Goal: Information Seeking & Learning: Learn about a topic

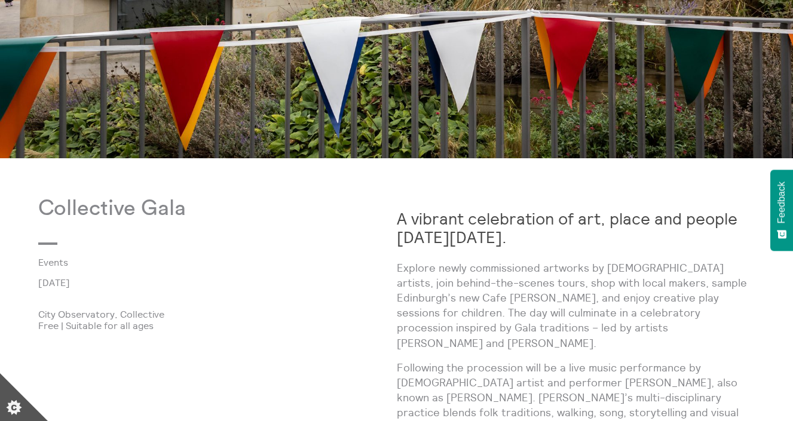
click at [580, 328] on p "Explore newly commissioned artworks by Scottish artists, join behind-the-scenes…" at bounding box center [576, 305] width 358 height 90
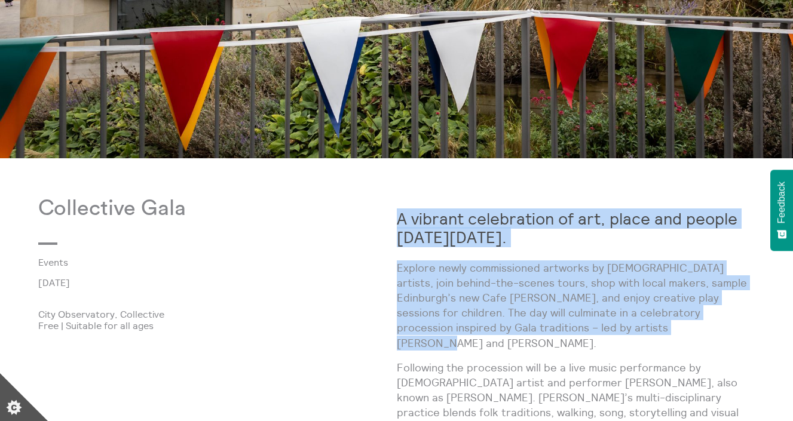
drag, startPoint x: 0, startPoint y: 0, endPoint x: 398, endPoint y: 222, distance: 455.9
copy div "A vibrant celebration of art, place and people on Sunday 7 September 2025. Expl…"
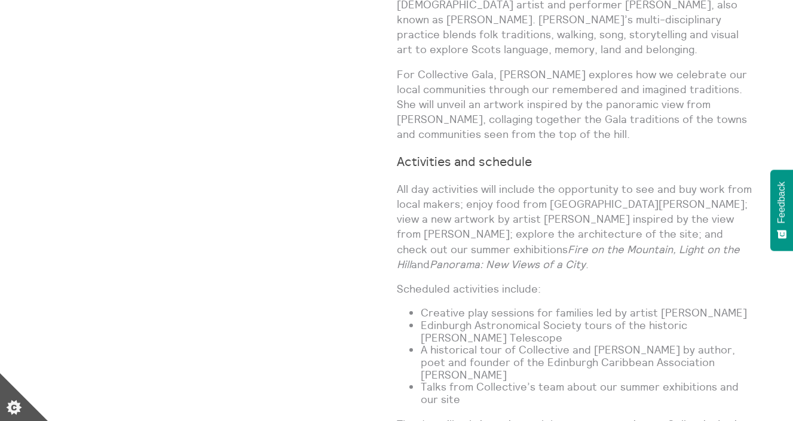
scroll to position [920, 0]
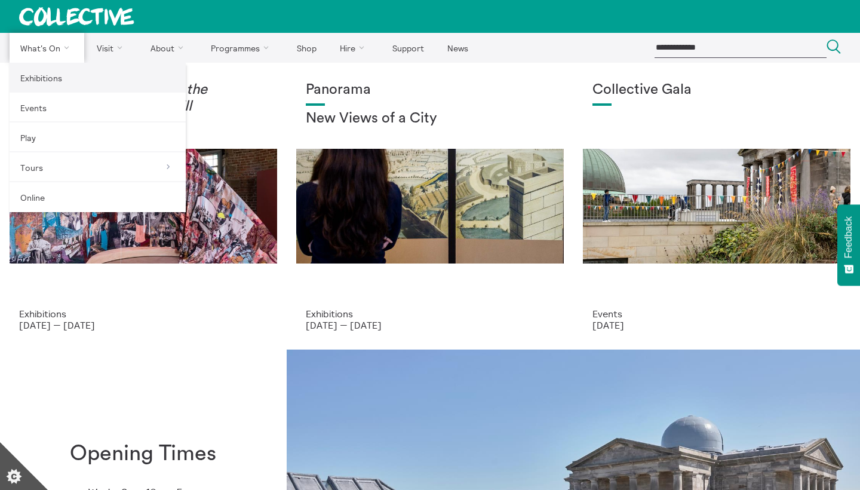
click at [56, 83] on link "Exhibitions" at bounding box center [98, 78] width 176 height 30
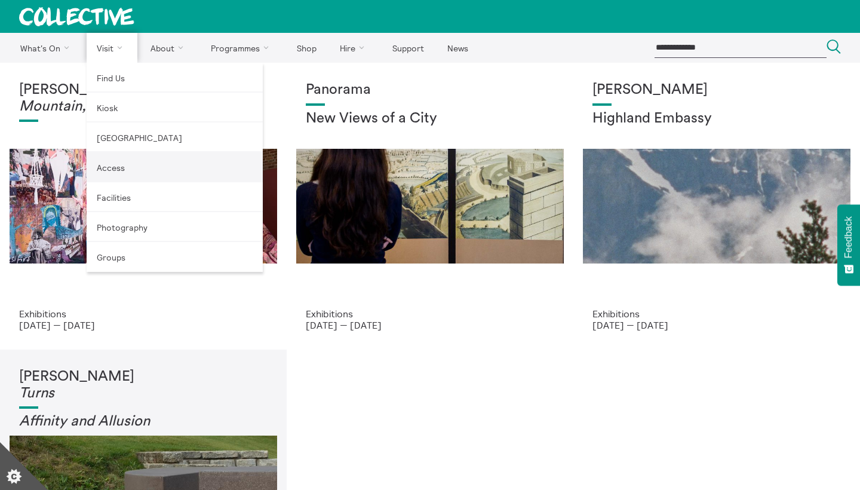
click at [113, 170] on link "Access" at bounding box center [175, 167] width 176 height 30
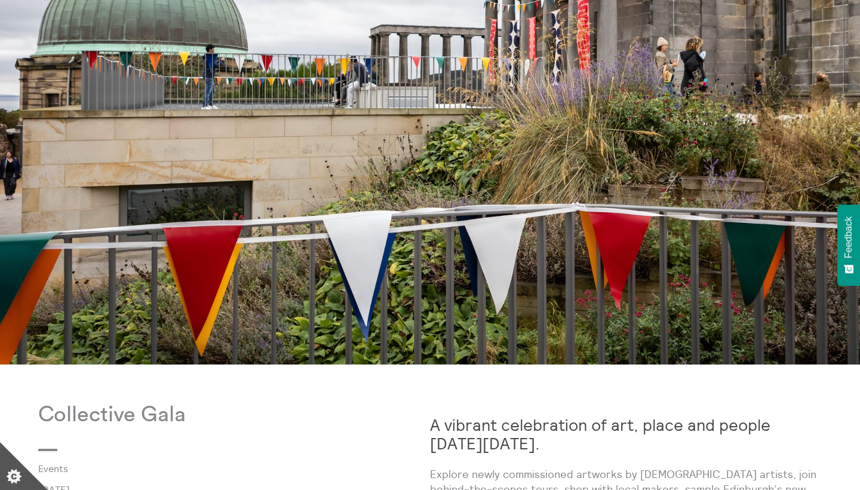
scroll to position [466, 0]
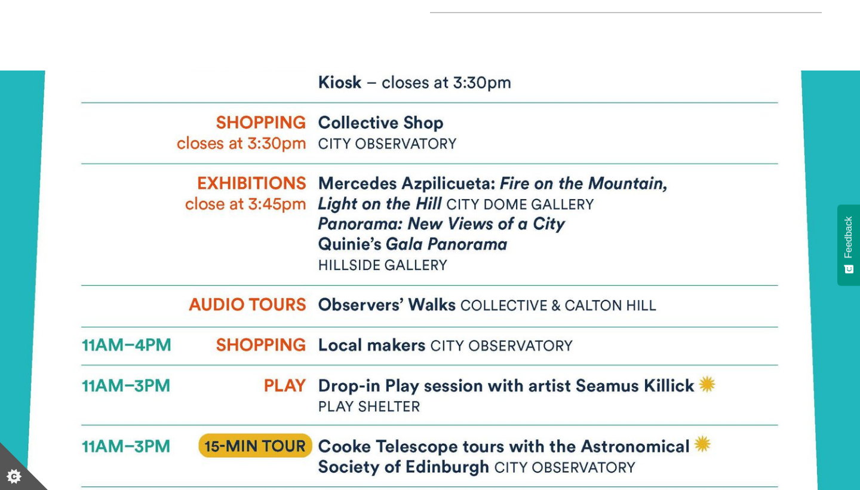
scroll to position [1296, 0]
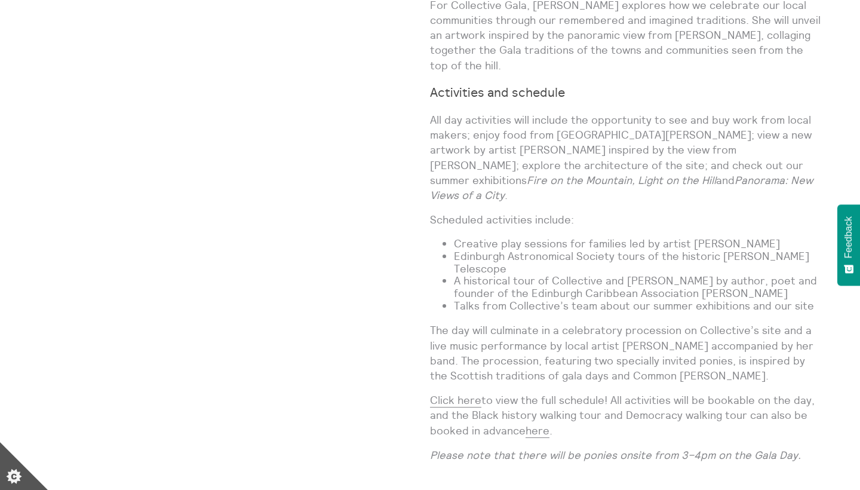
scroll to position [909, 0]
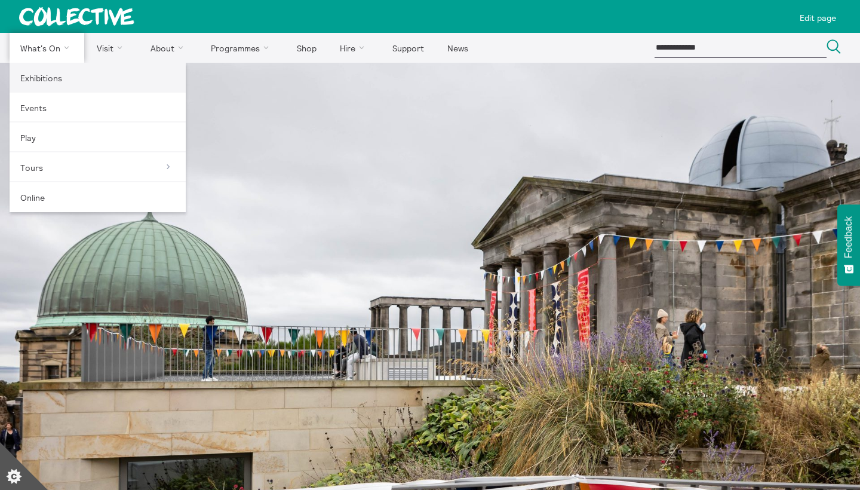
click at [54, 85] on link "Exhibitions" at bounding box center [98, 78] width 176 height 30
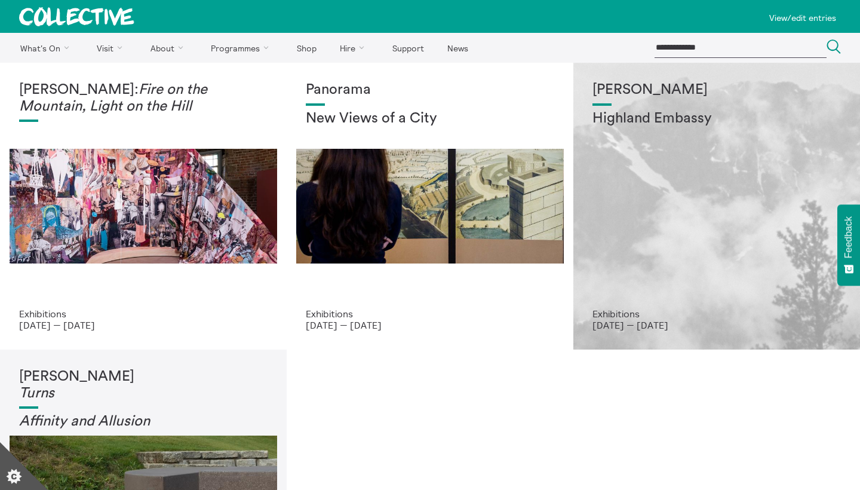
click at [659, 198] on div "Shen Xin Highland Embassy" at bounding box center [717, 195] width 248 height 226
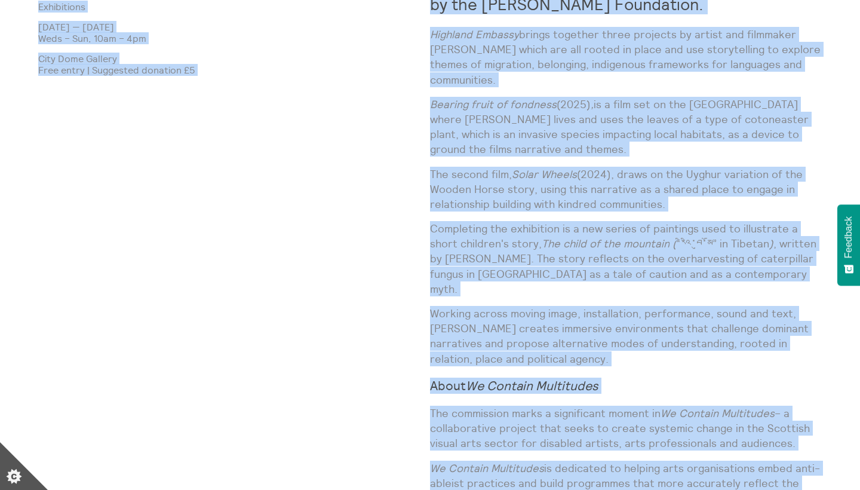
scroll to position [723, 0]
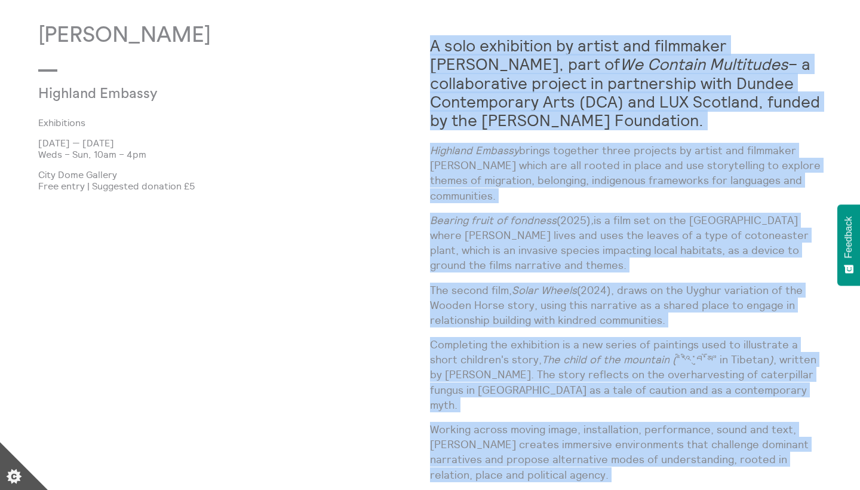
drag, startPoint x: 760, startPoint y: 274, endPoint x: 432, endPoint y: 50, distance: 397.6
click at [432, 50] on div "A solo exhibition by artist and filmmaker Shen Xin, part of We Contain Multitud…" at bounding box center [626, 411] width 392 height 777
copy div "A solo exhibition by artist and filmmaker Shen Xin, part of We Contain Multitud…"
click at [431, 59] on strong "A solo exhibition by artist and filmmaker Shen Xin, part of We Contain Multitud…" at bounding box center [625, 82] width 390 height 94
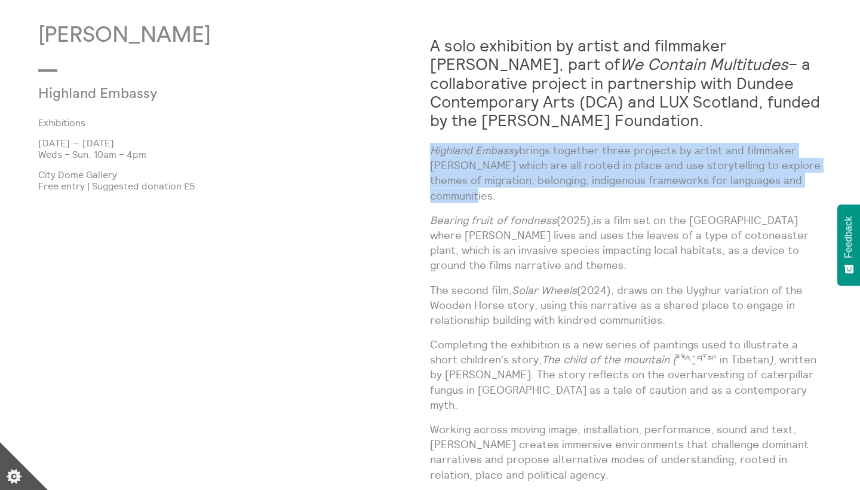
drag, startPoint x: 819, startPoint y: 182, endPoint x: 432, endPoint y: 149, distance: 387.9
click at [432, 149] on p "Highland Embassy brings together three projects by artist and filmmaker Shen Xi…" at bounding box center [626, 173] width 392 height 60
copy p "Highland Embassy brings together three projects by artist and filmmaker Shen Xi…"
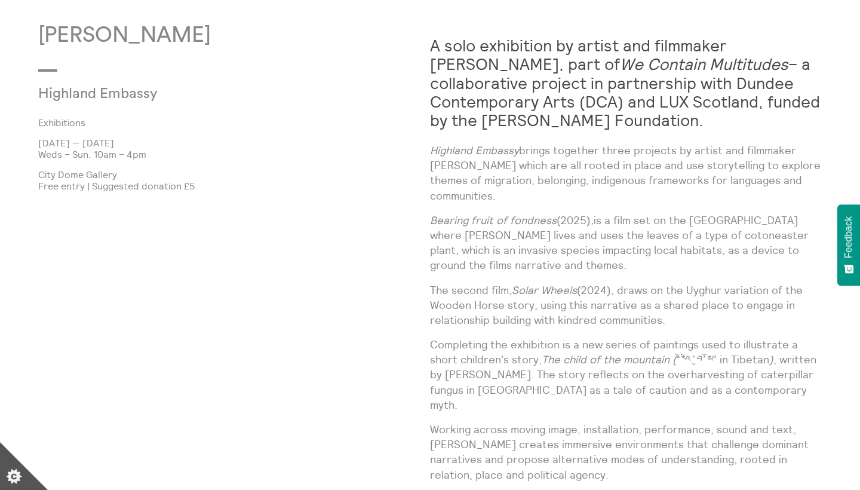
click at [661, 191] on div "A solo exhibition by artist and filmmaker Shen Xin, part of We Contain Multitud…" at bounding box center [626, 411] width 392 height 777
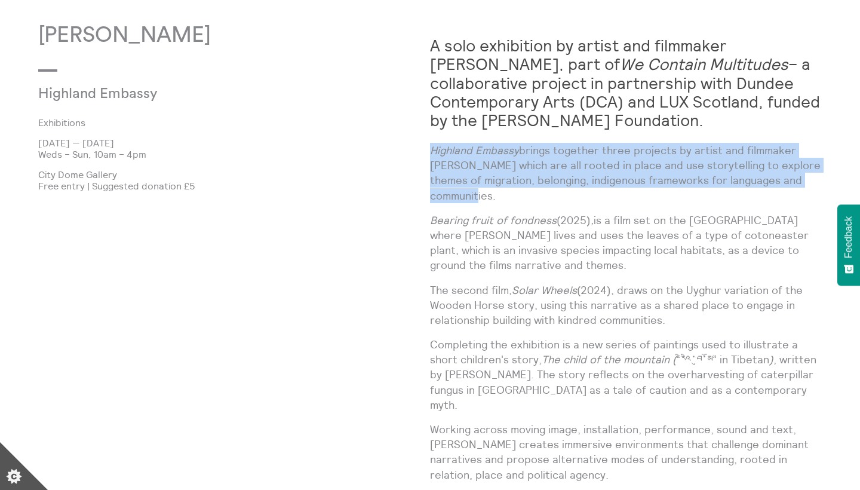
drag, startPoint x: 826, startPoint y: 180, endPoint x: 430, endPoint y: 151, distance: 397.1
click at [430, 151] on body "**********" at bounding box center [430, 190] width 860 height 1827
copy p "Highland Embassy brings together three projects by artist and filmmaker Shen Xi…"
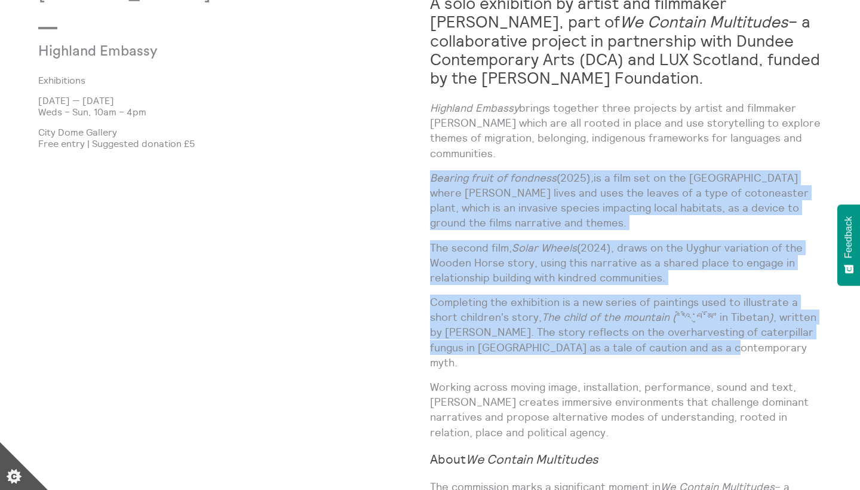
drag, startPoint x: 662, startPoint y: 330, endPoint x: 430, endPoint y: 163, distance: 286.3
click at [430, 163] on div "A solo exhibition by artist and filmmaker Shen Xin, part of We Contain Multitud…" at bounding box center [626, 369] width 392 height 777
copy div "Bearing fruit of fondness (2025) , is a film set on the Isle of Skye where Shen…"
